Goal: Task Accomplishment & Management: Use online tool/utility

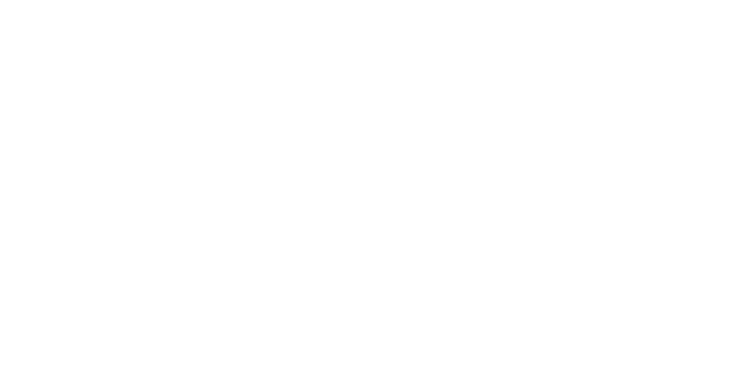
click at [356, 215] on div at bounding box center [370, 185] width 741 height 370
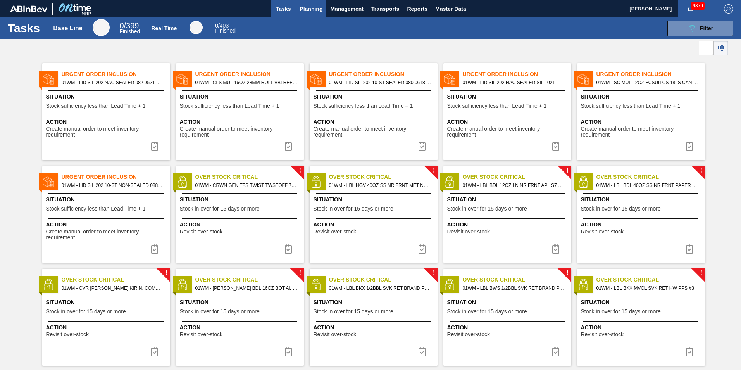
click at [324, 9] on button "Planning" at bounding box center [311, 8] width 31 height 17
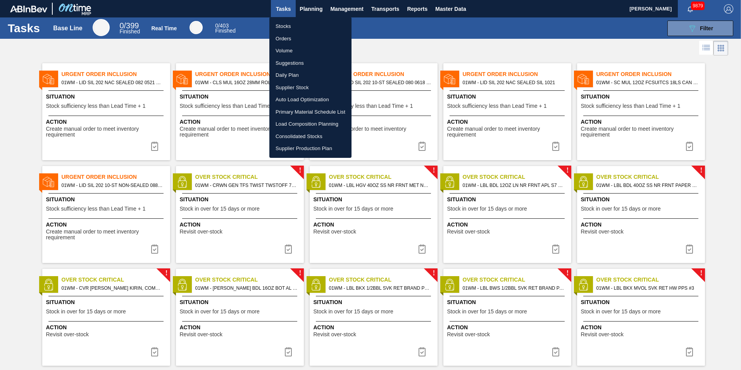
click at [302, 119] on li "Load Composition Planning" at bounding box center [310, 124] width 82 height 12
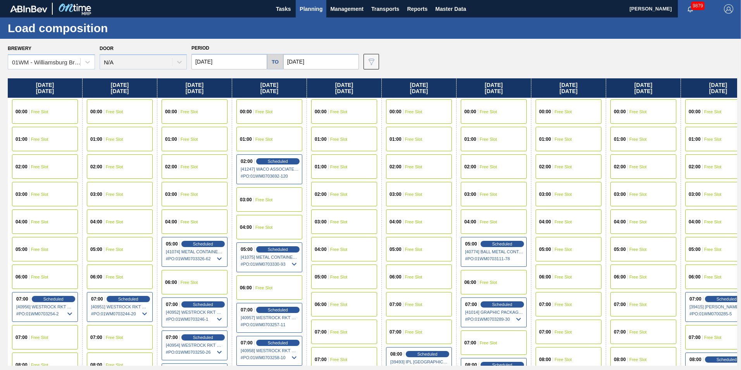
click at [329, 114] on div "00:00 Free Slot" at bounding box center [344, 111] width 66 height 24
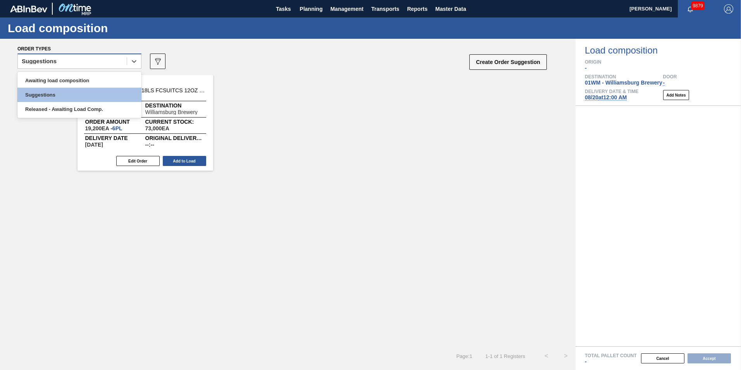
click at [114, 59] on div "Suggestions" at bounding box center [72, 61] width 109 height 11
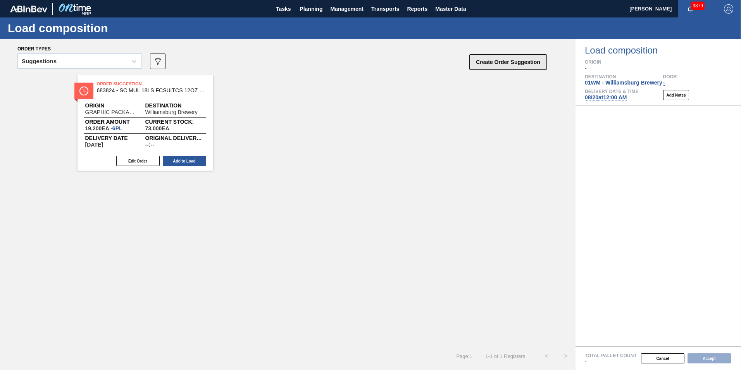
click at [512, 67] on button "Create Order Suggestion" at bounding box center [508, 62] width 78 height 16
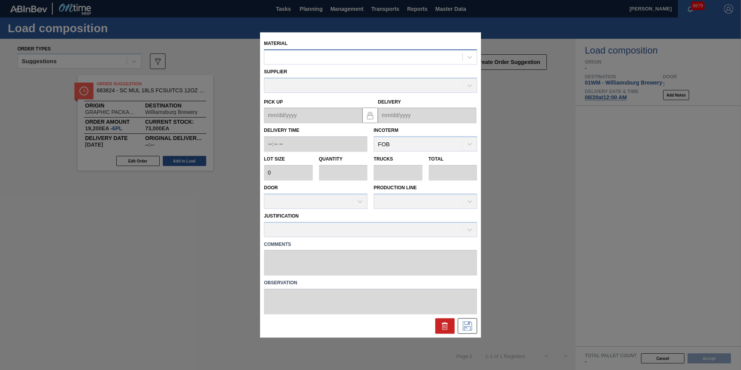
click at [376, 60] on div at bounding box center [363, 57] width 198 height 11
type input "676767"
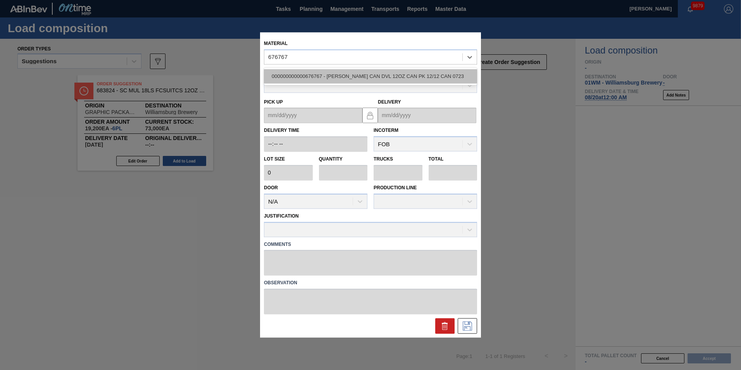
click at [367, 78] on div "000000000000676767 - [PERSON_NAME] CAN DVL 12OZ CAN PK 12/12 CAN 0723" at bounding box center [370, 76] width 213 height 14
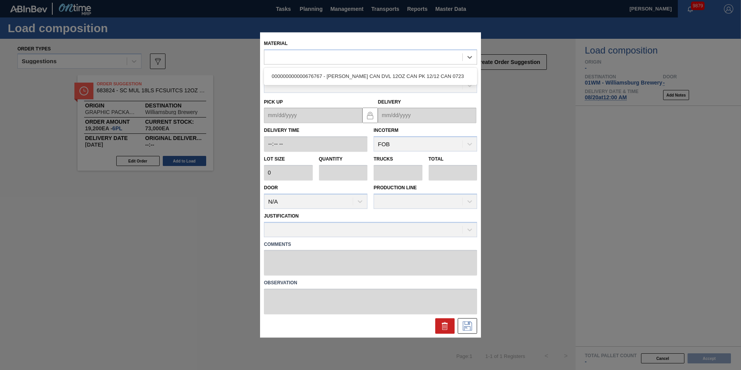
type input "6,660"
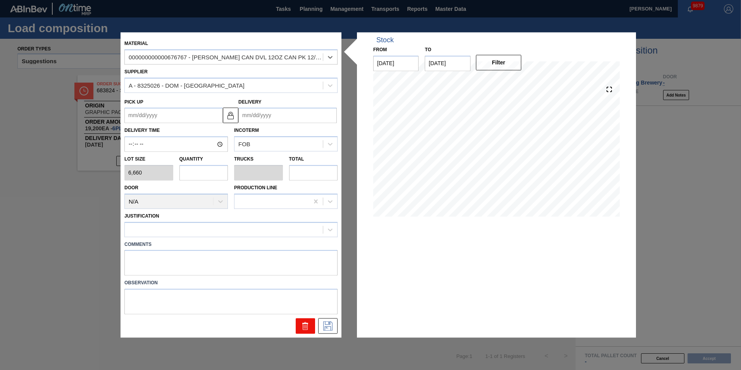
click at [300, 325] on button at bounding box center [305, 326] width 19 height 16
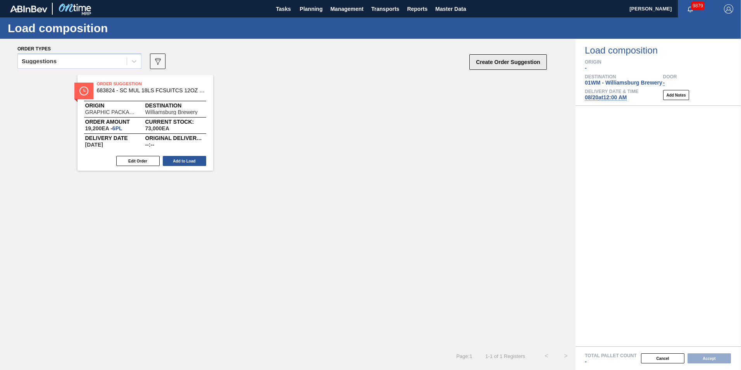
click at [518, 62] on button "Create Order Suggestion" at bounding box center [508, 62] width 78 height 16
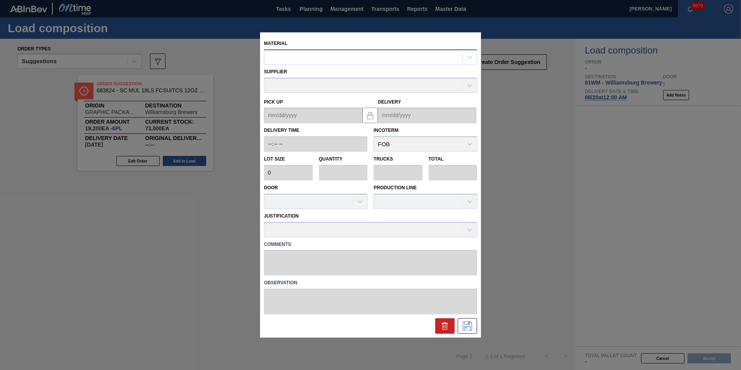
click at [315, 62] on div at bounding box center [363, 57] width 198 height 11
type input "676618"
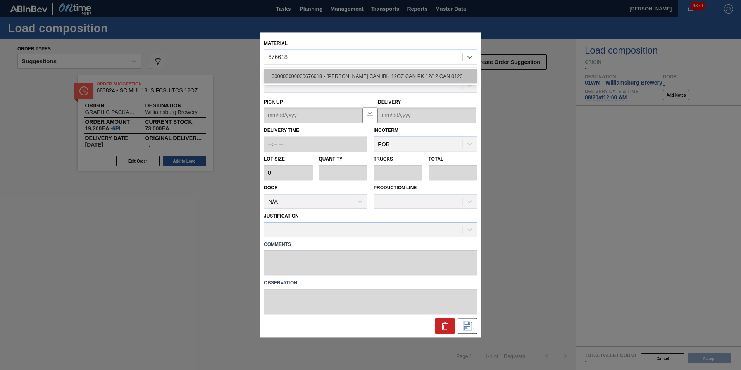
click at [320, 75] on div "000000000000676618 - [PERSON_NAME] CAN IBH 12OZ CAN PK 12/12 CAN 0123" at bounding box center [370, 76] width 213 height 14
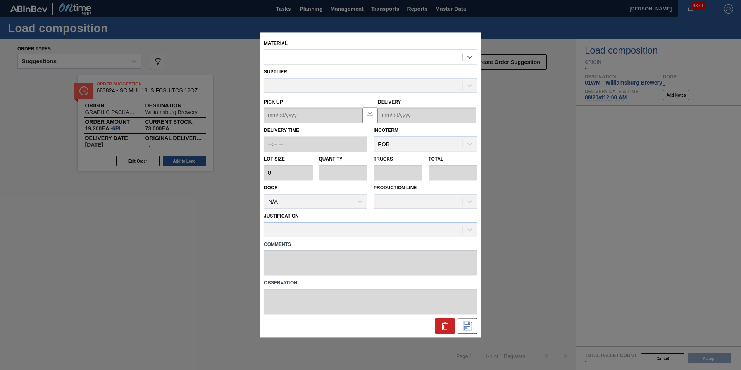
type input "6,660"
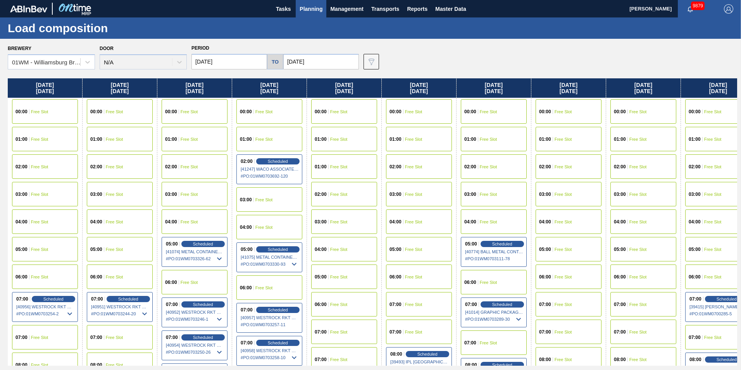
click at [330, 147] on div "01:00 Free Slot" at bounding box center [344, 139] width 66 height 24
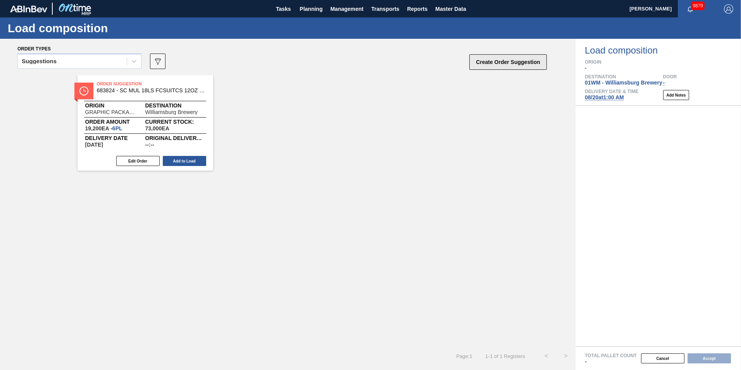
click at [545, 66] on button "Create Order Suggestion" at bounding box center [508, 62] width 78 height 16
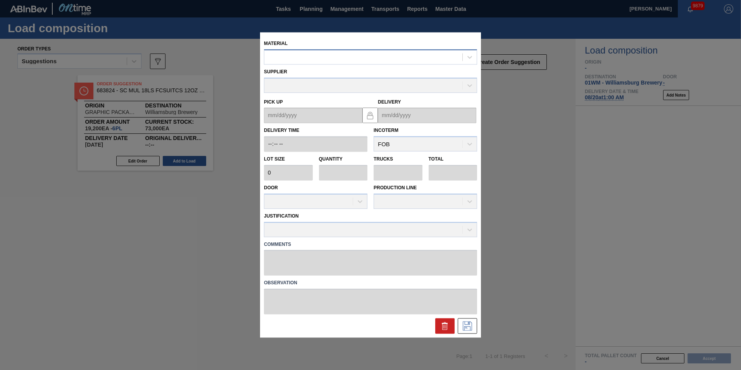
click at [326, 57] on div at bounding box center [363, 57] width 198 height 11
type input "677196"
drag, startPoint x: 329, startPoint y: 73, endPoint x: 332, endPoint y: 76, distance: 4.2
click at [332, 76] on div "000000000000677196 - [PERSON_NAME] CAN BHL 12OZ OUTDOORS CAN PK 15/12" at bounding box center [370, 76] width 213 height 14
type input "4,000"
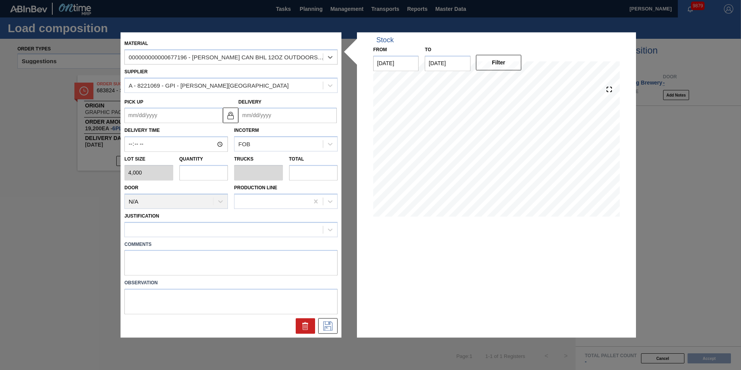
click at [210, 169] on input "text" at bounding box center [203, 173] width 49 height 16
type input "2"
type input "0.077"
type input "8,000"
type input "2"
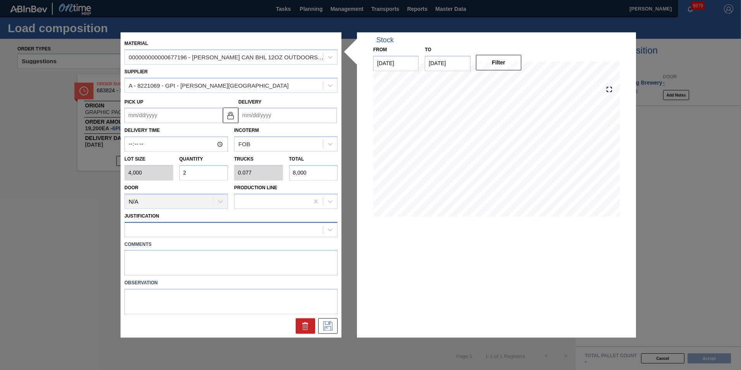
click at [222, 233] on div at bounding box center [224, 229] width 198 height 11
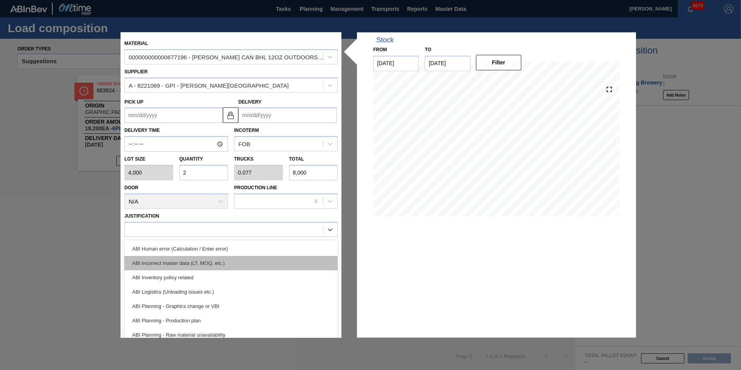
click at [250, 265] on div "ABI Incorrect master data (LT, MOQ, etc.)" at bounding box center [230, 263] width 213 height 14
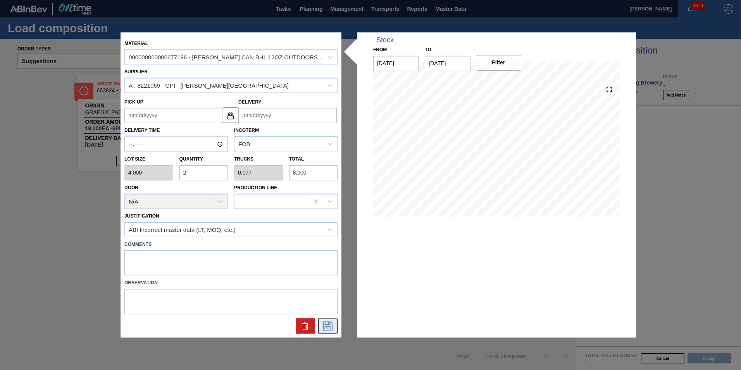
click at [326, 325] on icon at bounding box center [328, 325] width 12 height 9
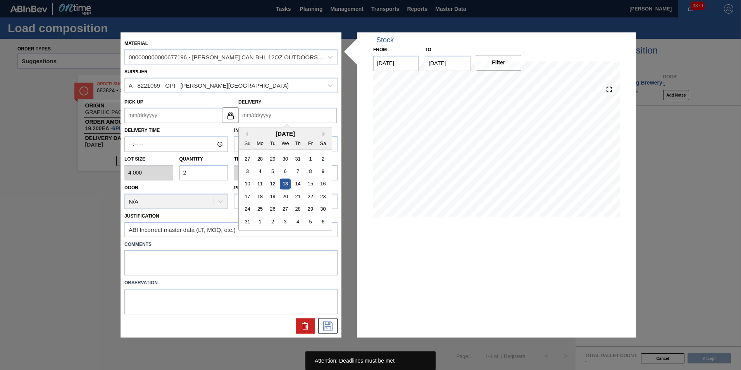
click at [284, 114] on input "Delivery" at bounding box center [287, 116] width 98 height 16
type input "0"
type up "[DATE]"
type input "08"
type up "[DATE]"
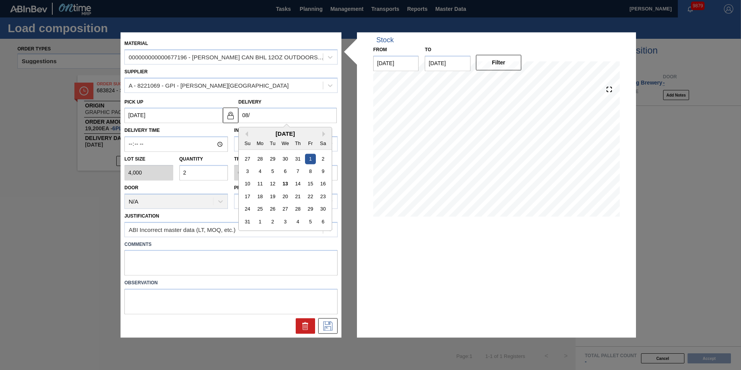
type input "08/2"
type up "[DATE]"
type input "08/20"
type up "[DATE]"
click at [284, 197] on div "20" at bounding box center [285, 196] width 10 height 10
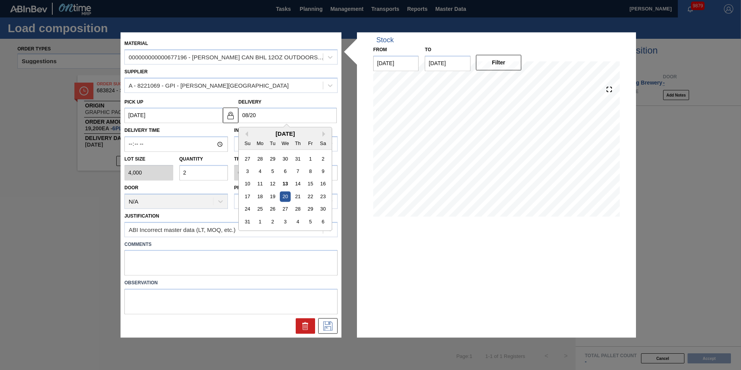
type input "[DATE]"
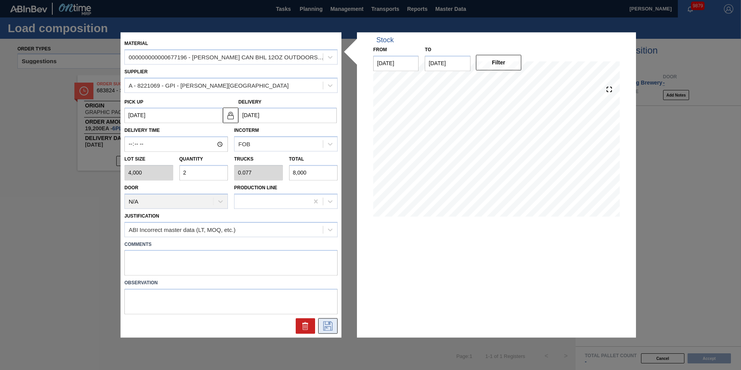
click at [328, 329] on icon at bounding box center [328, 325] width 12 height 9
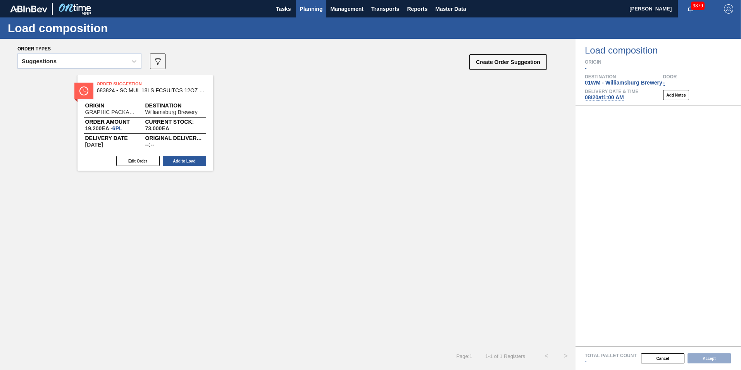
click at [316, 11] on span "Planning" at bounding box center [311, 8] width 23 height 9
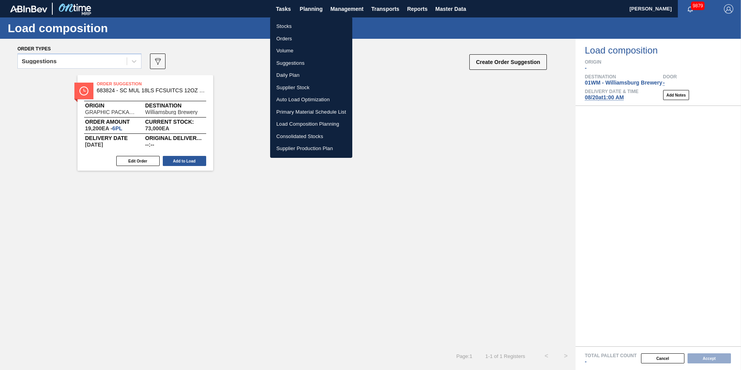
click at [324, 124] on li "Load Composition Planning" at bounding box center [311, 124] width 82 height 12
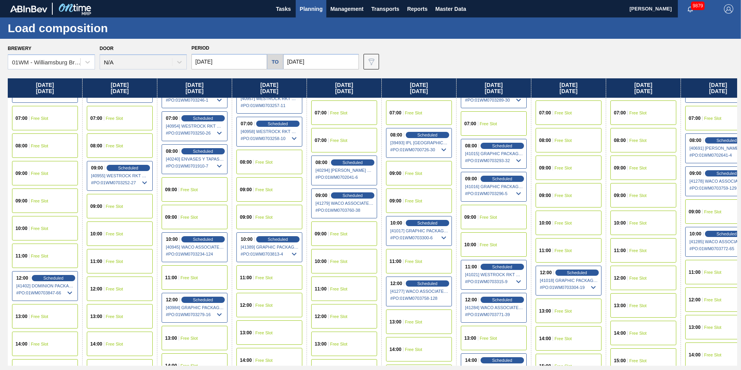
scroll to position [233, 0]
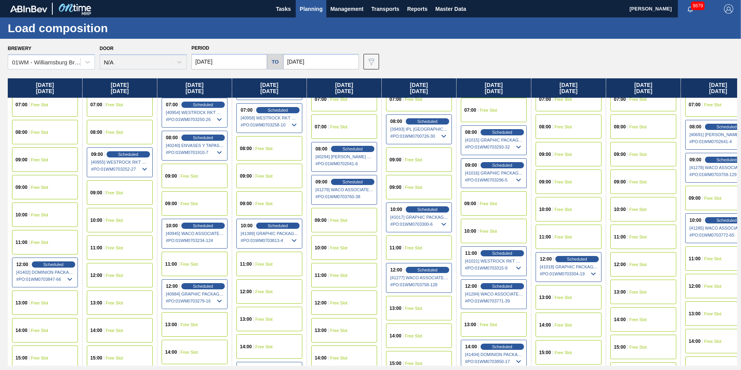
click at [416, 203] on div "10:00 Scheduled [41017] GRAPHIC PACKAGING INTERNATIONA - 0008221069 # PO : 01WM…" at bounding box center [419, 217] width 66 height 30
click at [418, 208] on span "Scheduled" at bounding box center [427, 209] width 22 height 5
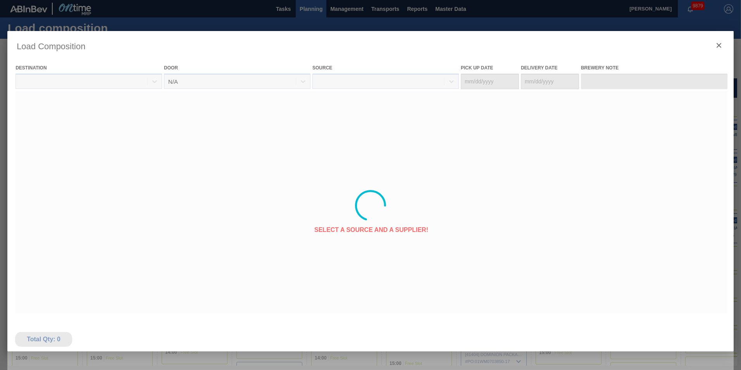
type Date "[DATE]"
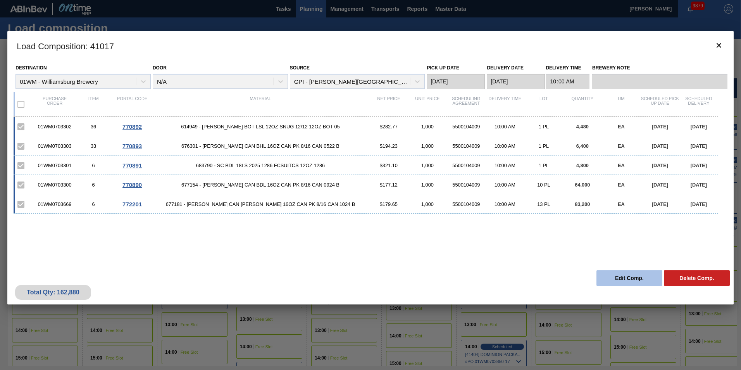
click at [622, 276] on button "Edit Comp." at bounding box center [630, 278] width 66 height 16
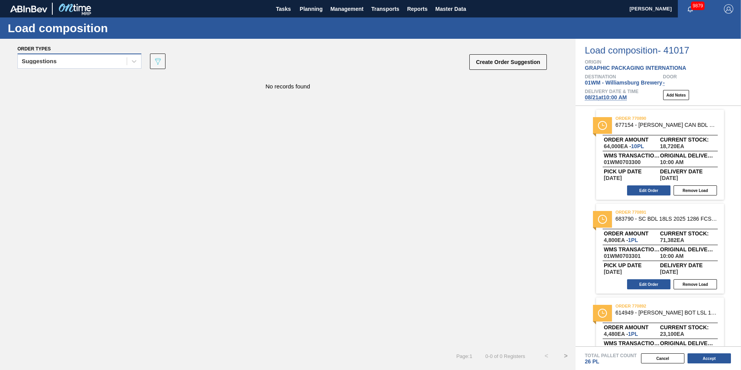
click at [94, 62] on div "Suggestions" at bounding box center [72, 61] width 109 height 11
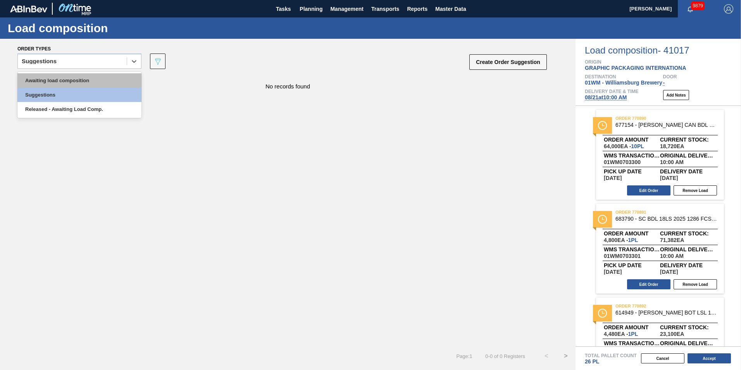
click at [79, 76] on div "Awaiting load composition" at bounding box center [79, 80] width 124 height 14
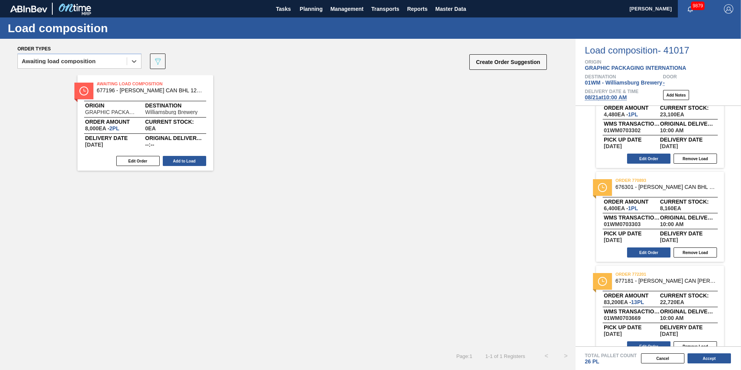
scroll to position [233, 0]
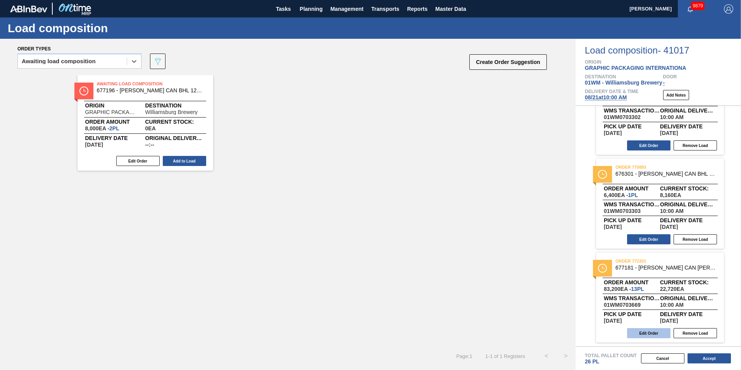
click at [649, 331] on button "Edit Order" at bounding box center [648, 333] width 43 height 10
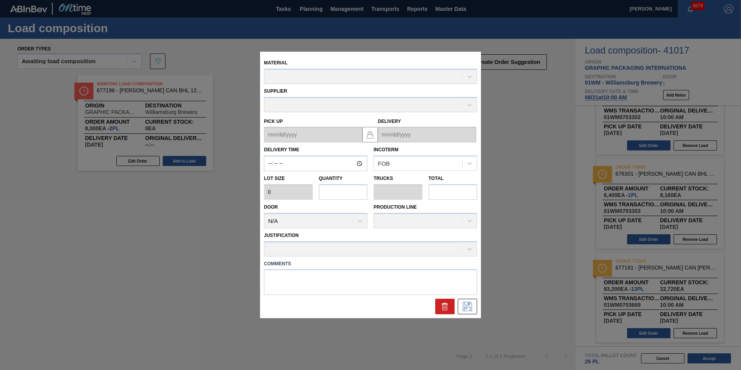
type input "10:00:00"
type input "6,400"
type input "13"
type input "0.5"
type input "83,200"
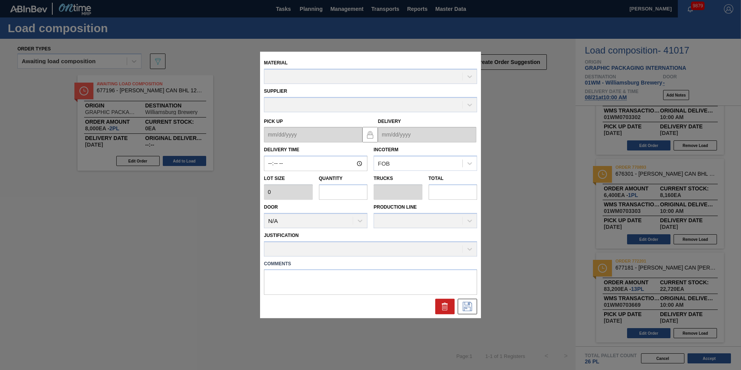
type textarea "REPLACES 677097"
type up "[DATE]"
type input "[DATE]"
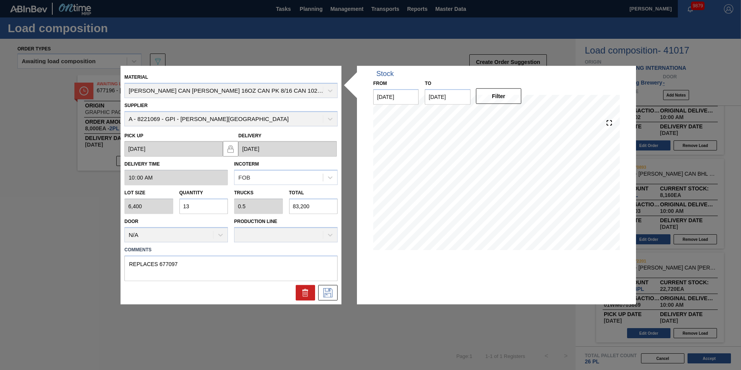
click at [202, 204] on input "13" at bounding box center [203, 206] width 49 height 16
type input "1"
type input "0.038"
type input "6,400"
type input "11"
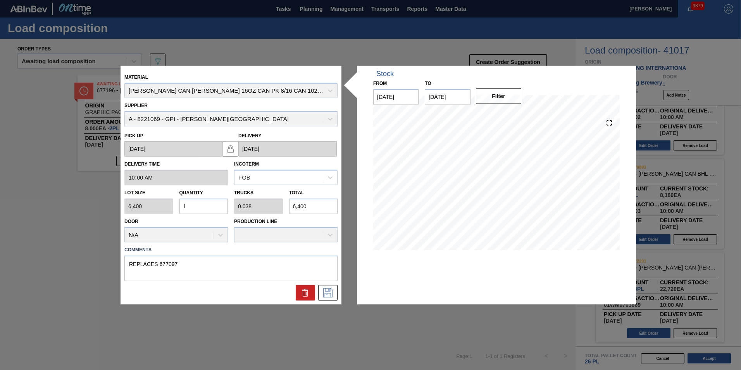
type input "0.423"
type input "70,400"
type input "11"
click at [322, 291] on icon at bounding box center [328, 292] width 12 height 9
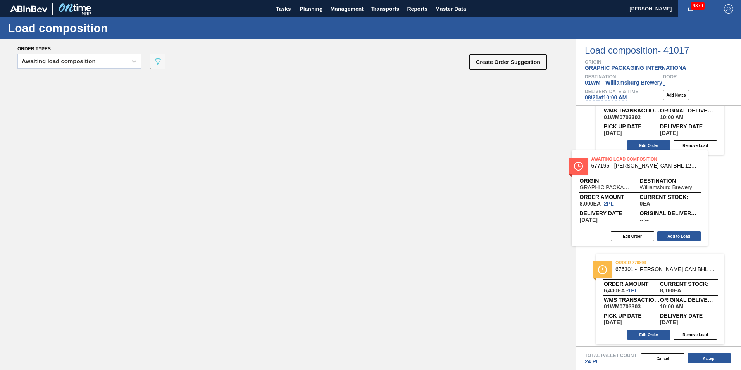
drag, startPoint x: 147, startPoint y: 136, endPoint x: 653, endPoint y: 212, distance: 511.9
click at [653, 212] on div "Order types Awaiting load composition 089F7B8B-B2A5-4AFE-B5C0-19BA573D28AC Crea…" at bounding box center [370, 204] width 741 height 331
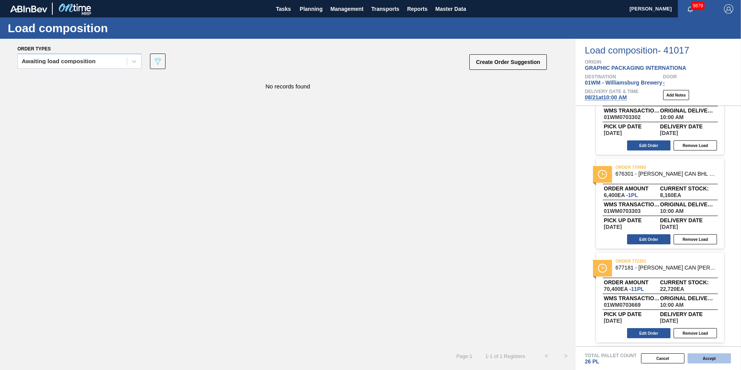
click at [713, 354] on button "Accept" at bounding box center [709, 358] width 43 height 10
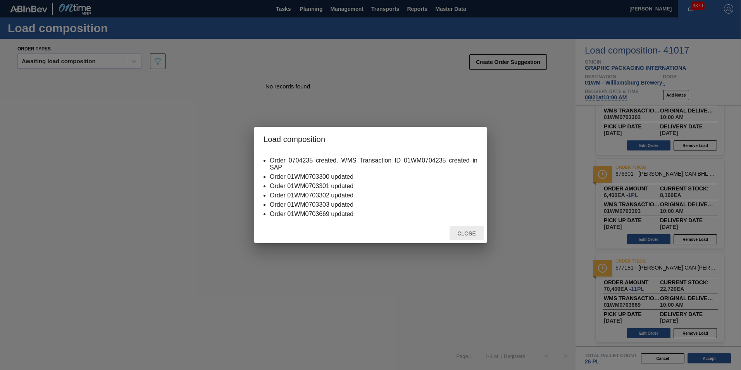
click at [470, 237] on div "Close" at bounding box center [467, 233] width 34 height 14
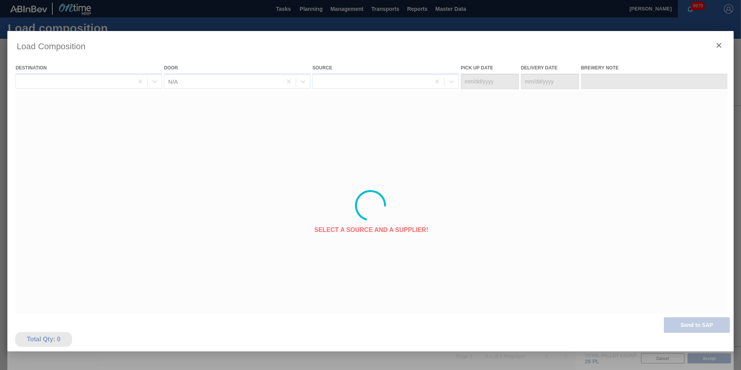
type Date "[DATE]"
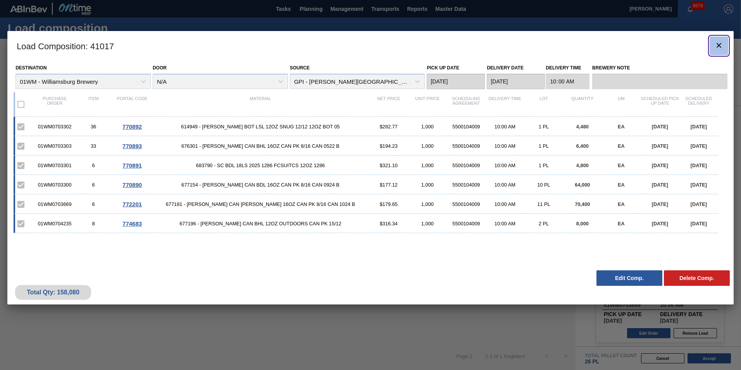
click at [717, 52] on button "botão de ícone" at bounding box center [719, 45] width 19 height 19
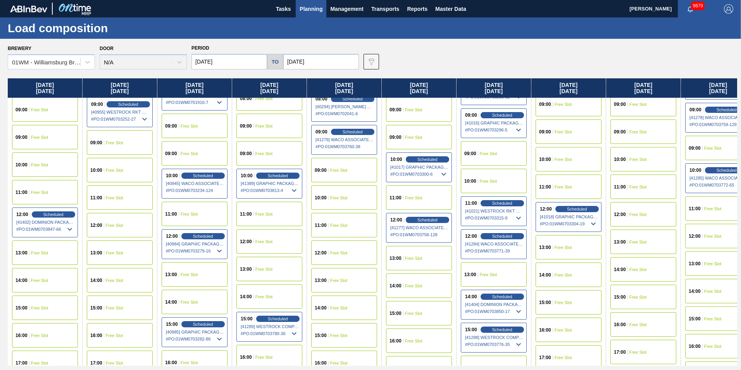
scroll to position [271, 0]
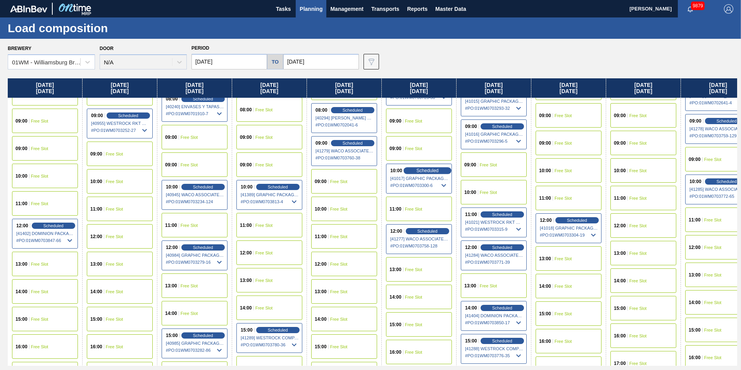
click at [432, 169] on span "Scheduled" at bounding box center [427, 170] width 22 height 5
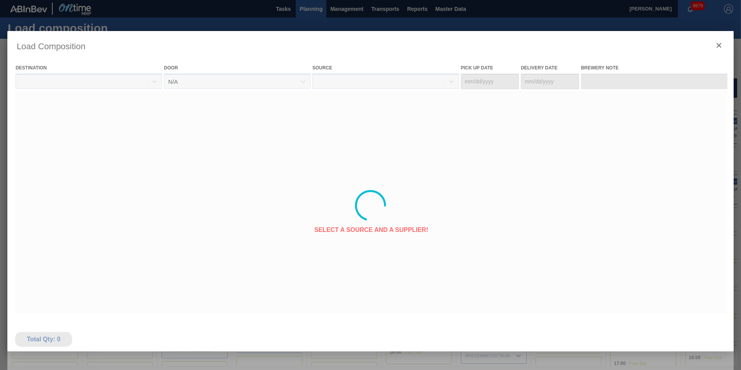
type Date "[DATE]"
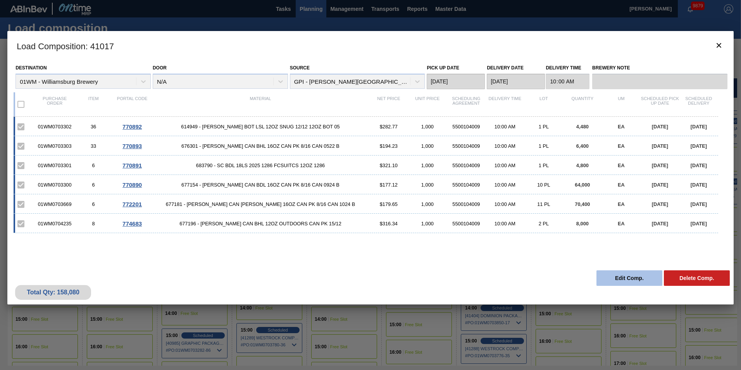
click at [623, 274] on button "Edit Comp." at bounding box center [630, 278] width 66 height 16
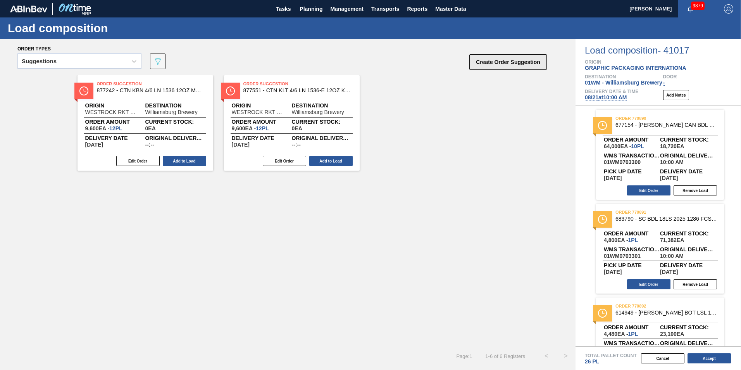
click at [506, 64] on button "Create Order Suggestion" at bounding box center [508, 62] width 78 height 16
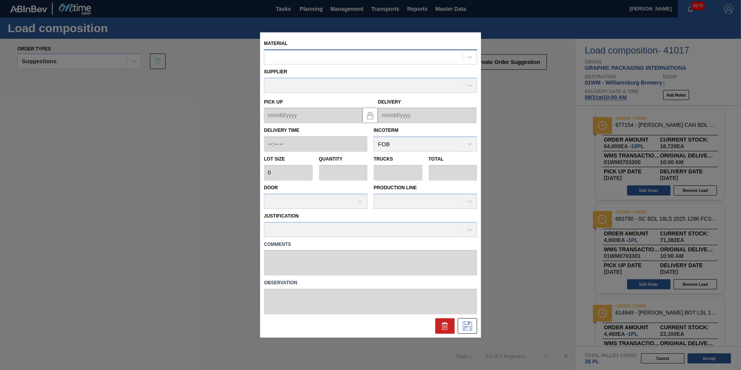
click at [387, 53] on div at bounding box center [363, 57] width 198 height 11
type input "676913"
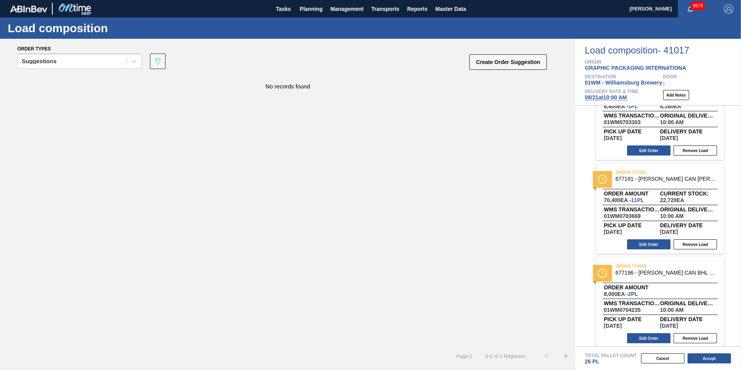
scroll to position [326, 0]
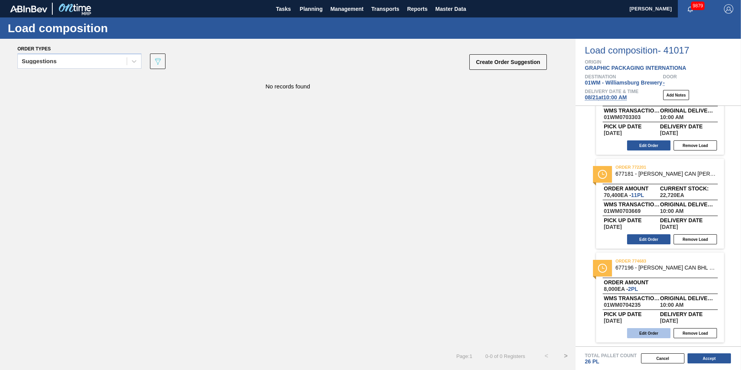
click at [646, 334] on button "Edit Order" at bounding box center [648, 333] width 43 height 10
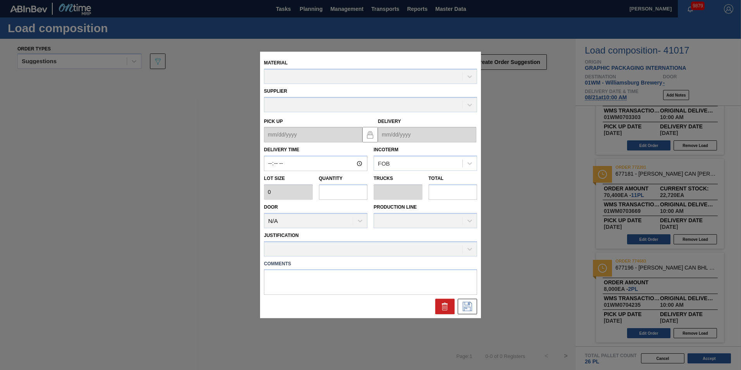
type input "10:00:00"
type input "4,000"
type input "2"
type input "0.077"
type input "8,000"
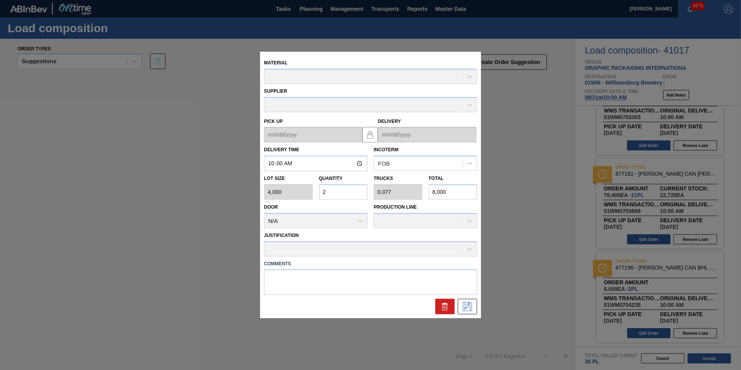
type up "[DATE]"
type input "[DATE]"
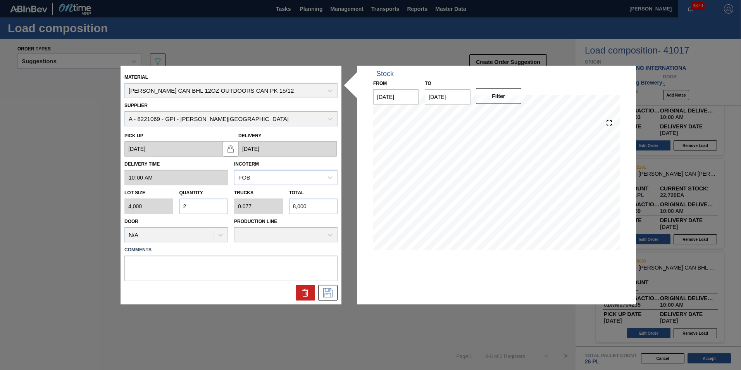
click at [196, 201] on input "2" at bounding box center [203, 206] width 49 height 16
click at [168, 207] on div "Lot size 4,000 Quantity 2 Trucks 0.077 Total 8,000" at bounding box center [230, 199] width 219 height 29
type input "4"
type input "0.154"
type input "16,000"
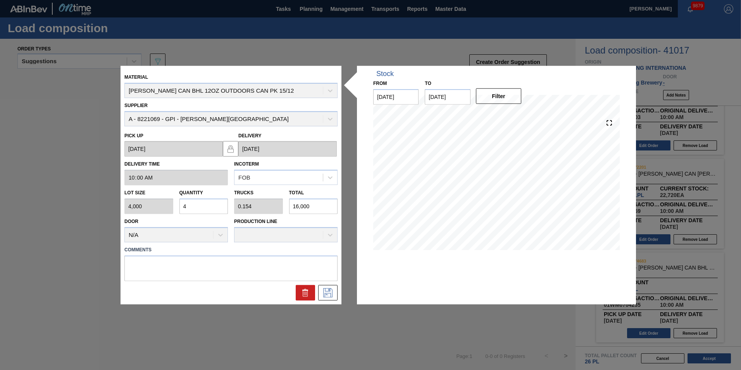
type input "4"
click at [323, 293] on icon at bounding box center [328, 292] width 12 height 9
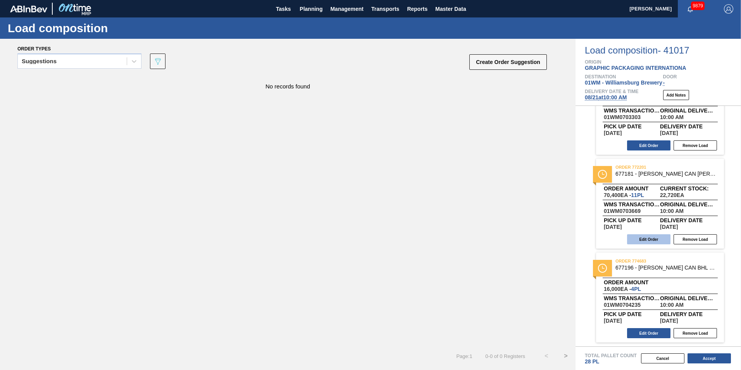
click at [649, 238] on button "Edit Order" at bounding box center [648, 239] width 43 height 10
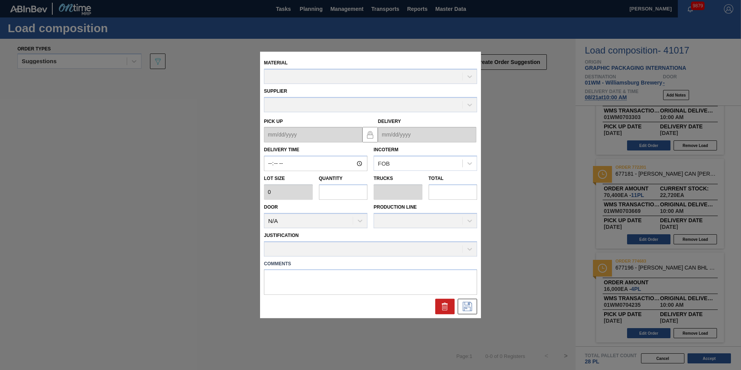
type input "10:00:00"
type input "6,400"
type input "11"
type input "0.423"
type input "70,400"
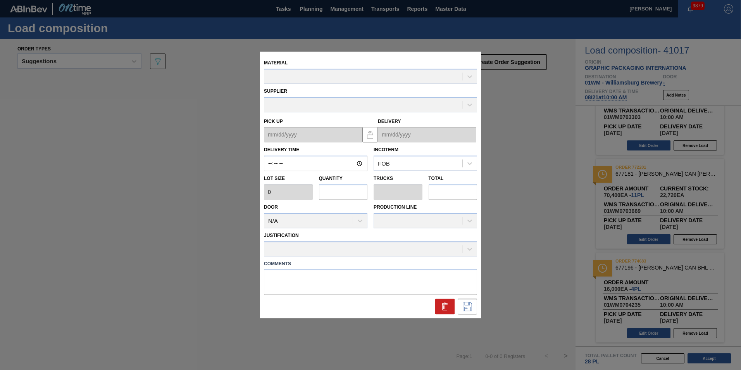
type textarea "REPLACES 677097"
type up "[DATE]"
type input "[DATE]"
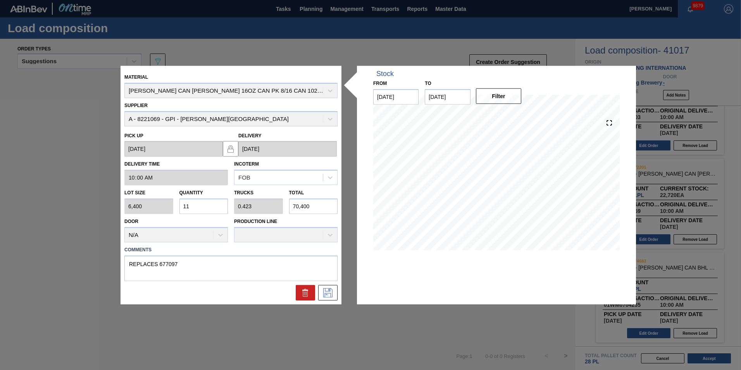
click at [212, 208] on input "11" at bounding box center [203, 206] width 49 height 16
type input "1"
type input "0.038"
type input "6,400"
type input "0"
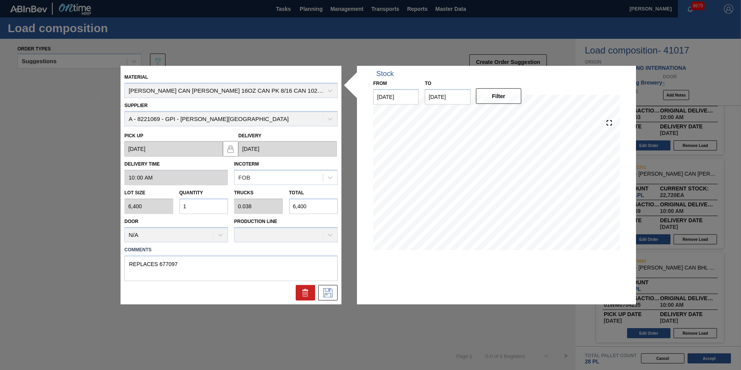
type input "0"
type input "9"
type input "0.346"
type input "57,600"
type input "9"
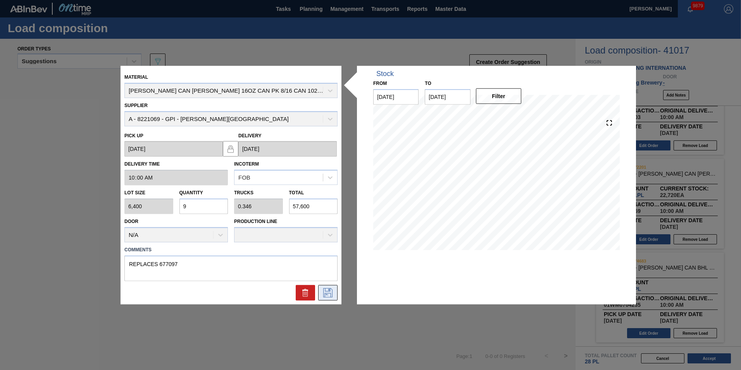
click at [329, 294] on icon at bounding box center [328, 292] width 12 height 9
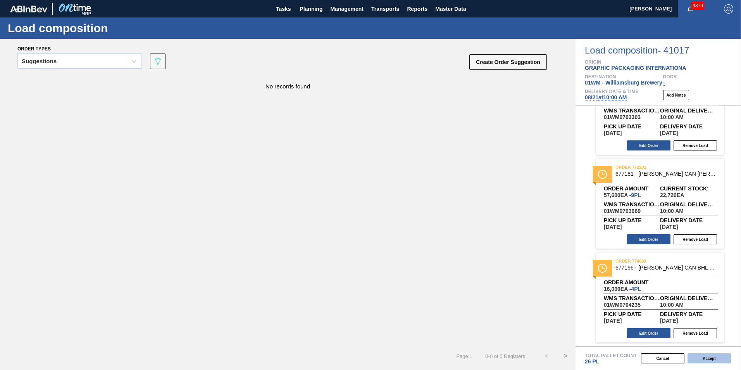
click at [707, 357] on button "Accept" at bounding box center [709, 358] width 43 height 10
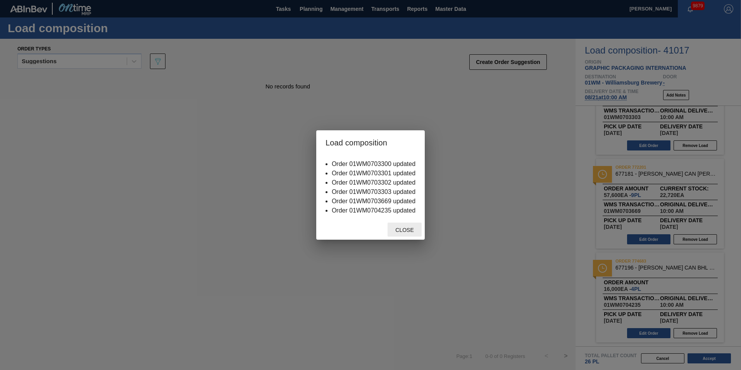
click at [404, 226] on div "Close" at bounding box center [405, 229] width 34 height 14
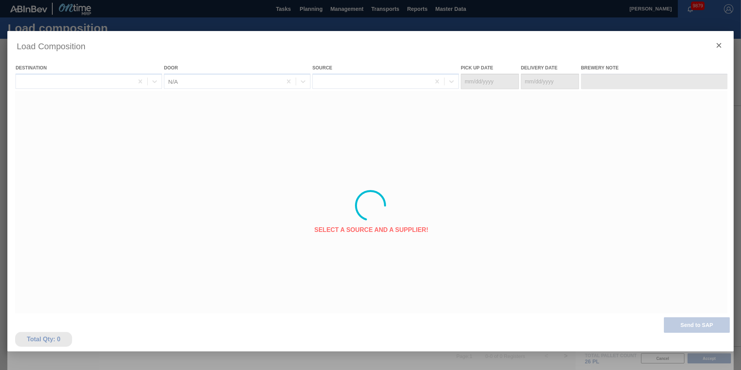
type Date "[DATE]"
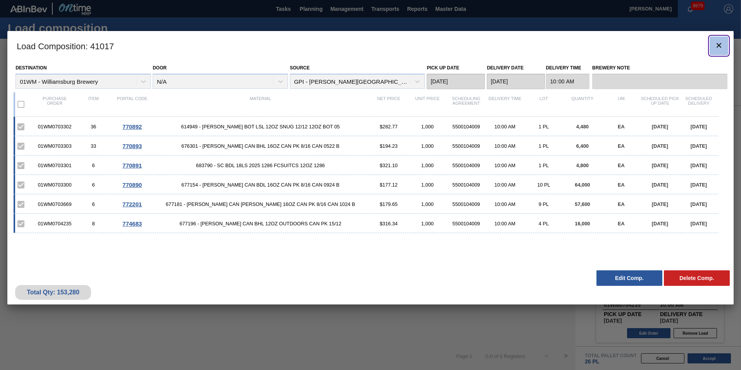
click at [722, 47] on icon "botão de ícone" at bounding box center [718, 45] width 9 height 9
